Goal: Information Seeking & Learning: Learn about a topic

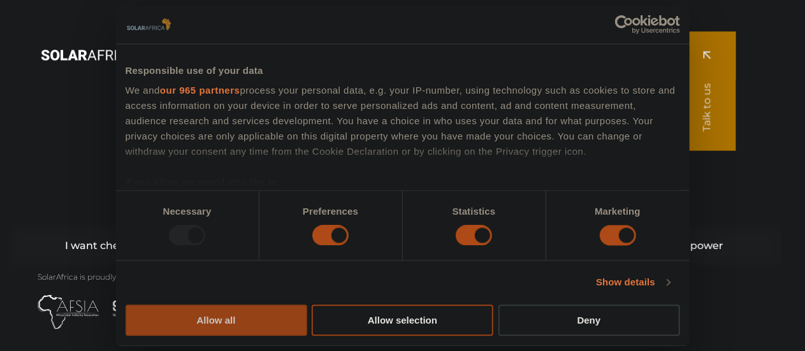
click at [307, 305] on button "Allow all" at bounding box center [217, 320] width 182 height 31
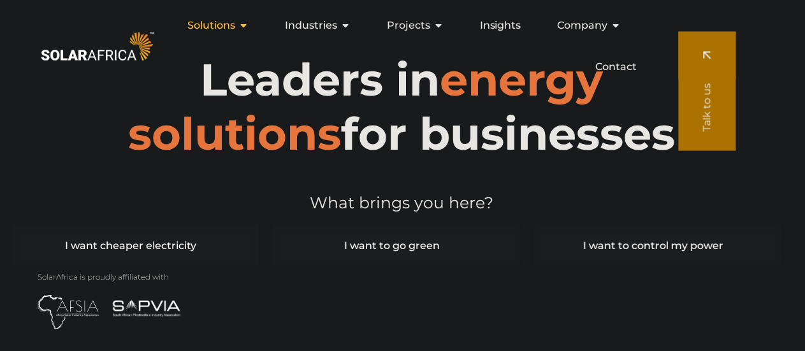
click at [246, 31] on button "Close Solutions Open Solutions" at bounding box center [243, 25] width 10 height 15
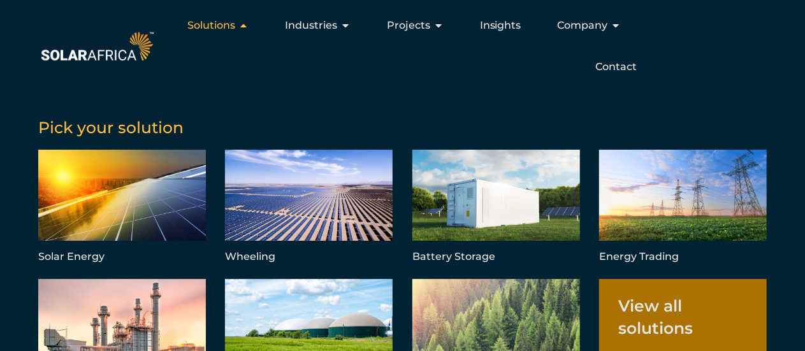
select select
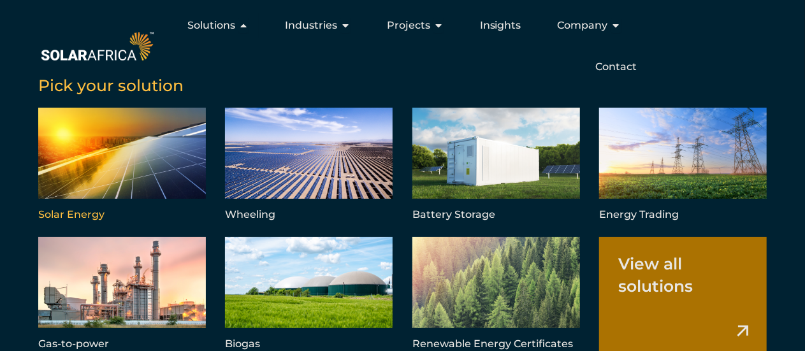
click at [121, 192] on link "Menu" at bounding box center [122, 166] width 168 height 117
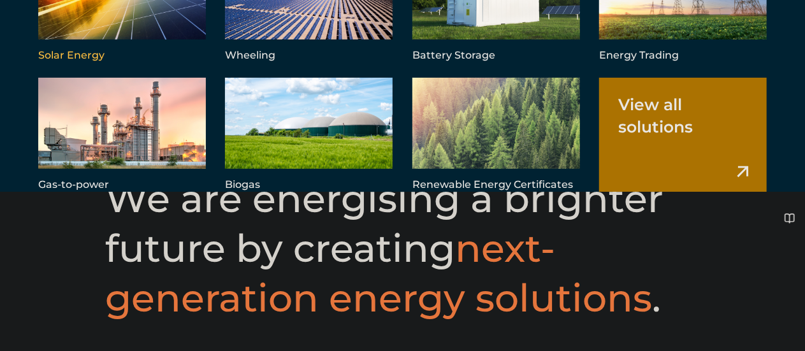
scroll to position [315, 0]
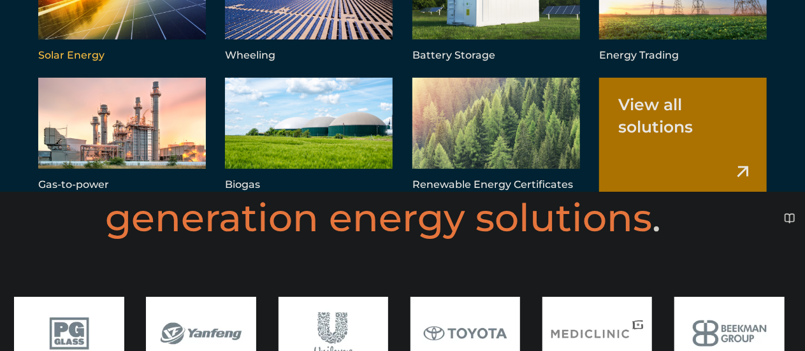
click at [135, 65] on link "Menu" at bounding box center [122, 6] width 168 height 117
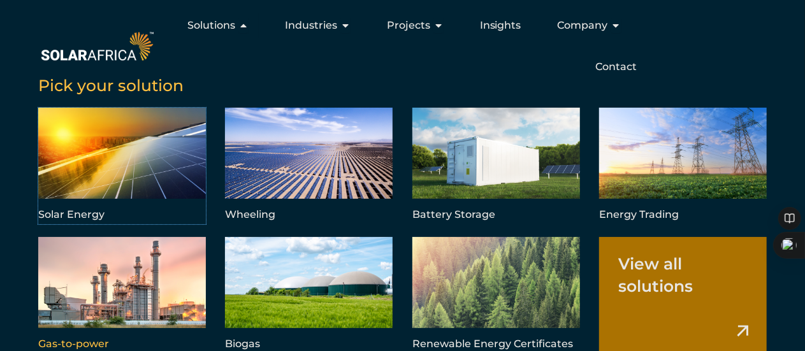
scroll to position [75, 0]
click at [0, 290] on div "Pick your solution Solar Energy Wheeling Battery Storage Energy Trading Gas-to-…" at bounding box center [402, 216] width 805 height 272
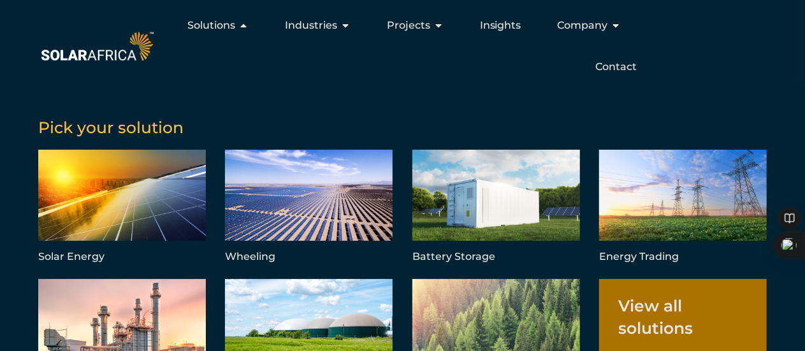
scroll to position [383, 0]
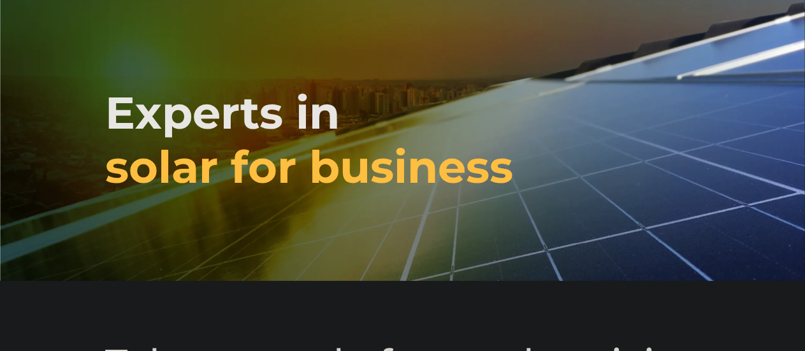
select select
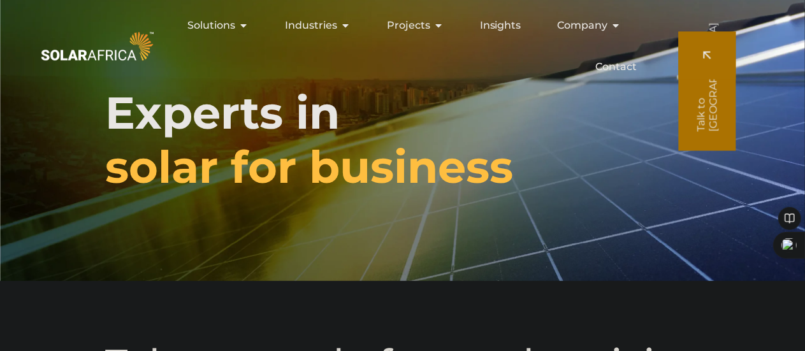
click at [251, 26] on div "Solutions Close Solutions Open Solutions" at bounding box center [218, 26] width 82 height 26
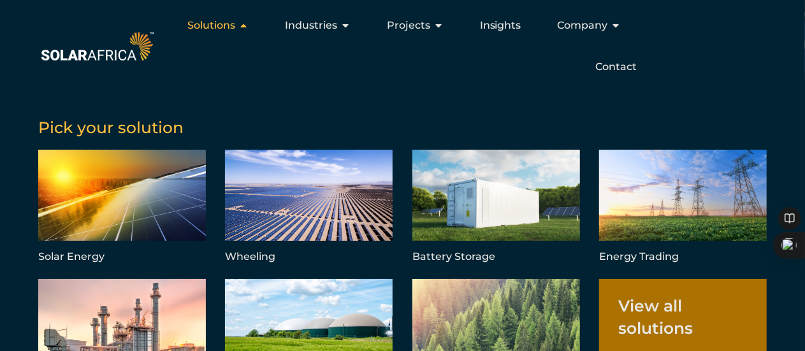
click at [251, 26] on div "Solutions Close Solutions Open Solutions" at bounding box center [218, 26] width 82 height 26
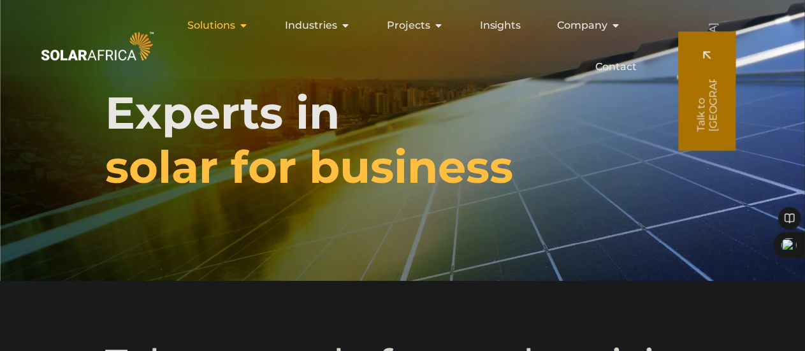
click at [251, 26] on div "Solutions Close Solutions Open Solutions" at bounding box center [218, 26] width 82 height 26
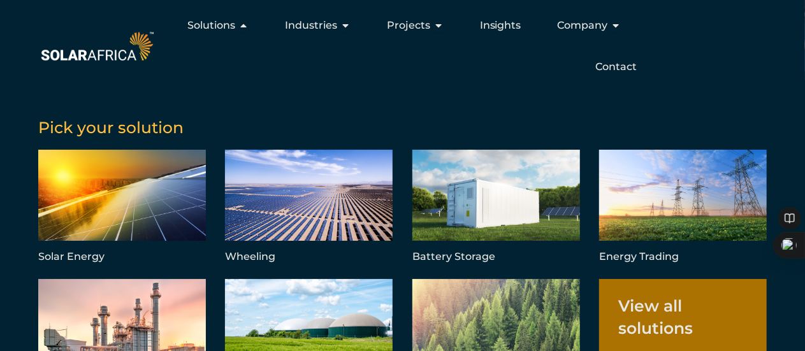
scroll to position [42, 0]
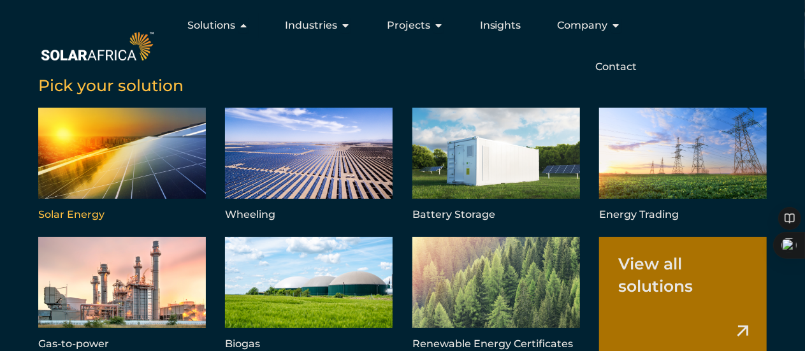
click at [104, 185] on link "Menu" at bounding box center [122, 166] width 168 height 117
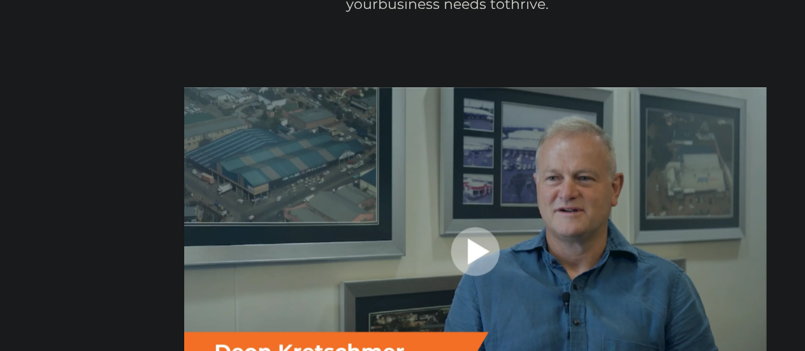
select select
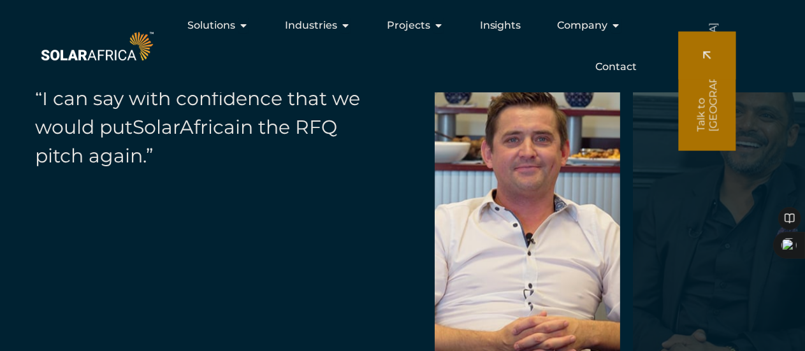
scroll to position [4208, 0]
